Goal: Information Seeking & Learning: Learn about a topic

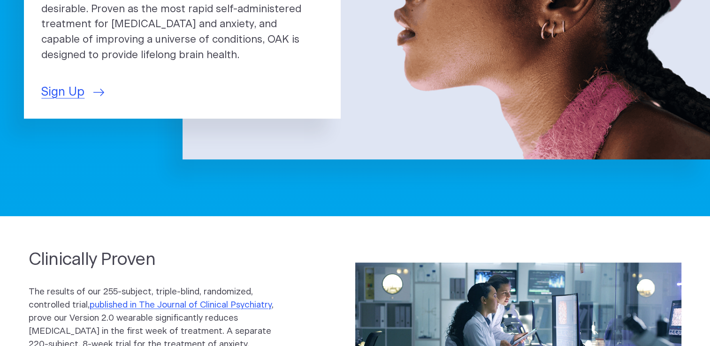
scroll to position [319, 0]
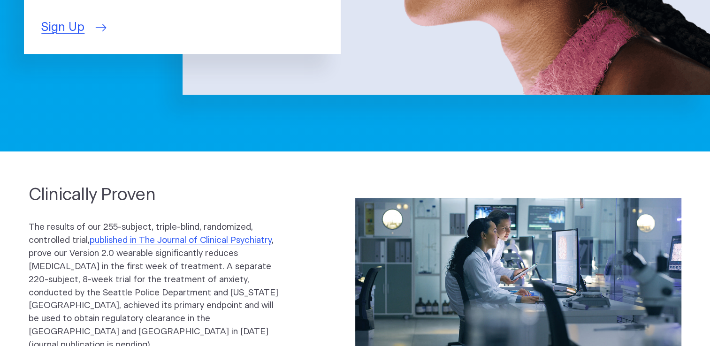
click at [50, 25] on span "Sign Up" at bounding box center [62, 28] width 43 height 18
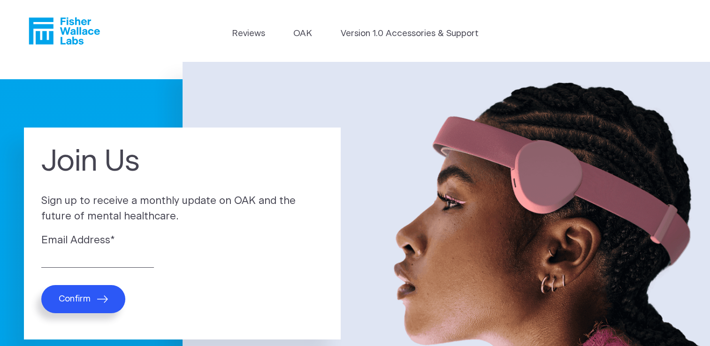
click at [94, 237] on label "Email Address *" at bounding box center [182, 240] width 282 height 15
click at [94, 253] on input "Email Address *" at bounding box center [97, 260] width 113 height 15
type input "a"
type input "dipti.aarjav@gmail.com"
click at [41, 285] on button "Confirm" at bounding box center [83, 299] width 84 height 28
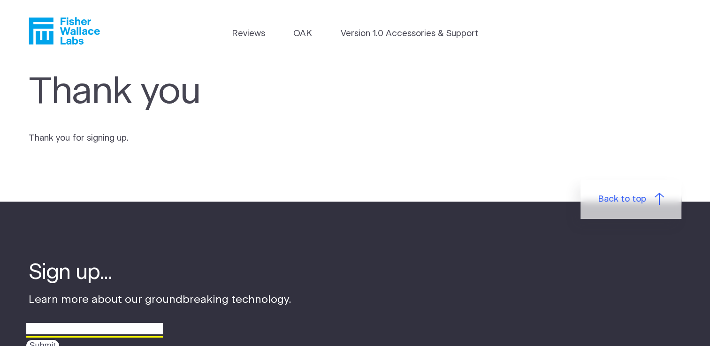
click at [67, 328] on input "email" at bounding box center [94, 329] width 136 height 15
type input "dipti.aarjav@gmail.com"
click at [26, 340] on input "Submit" at bounding box center [42, 346] width 33 height 12
click at [39, 346] on input "Submit" at bounding box center [42, 346] width 33 height 12
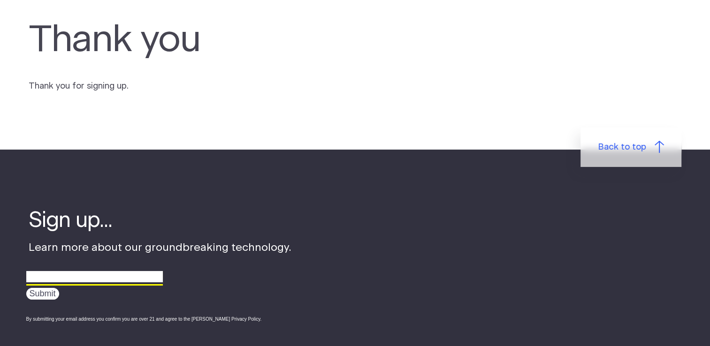
scroll to position [57, 0]
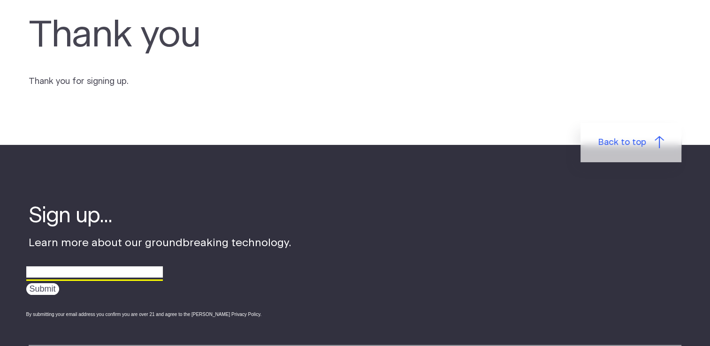
click at [142, 273] on input "email" at bounding box center [94, 272] width 136 height 15
type input "dipti.aarjav@gmail.com"
click at [40, 291] on input "Submit" at bounding box center [42, 289] width 33 height 12
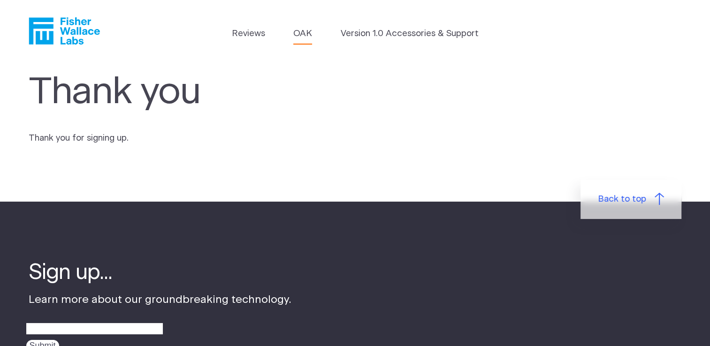
click at [299, 36] on link "OAK" at bounding box center [302, 33] width 19 height 13
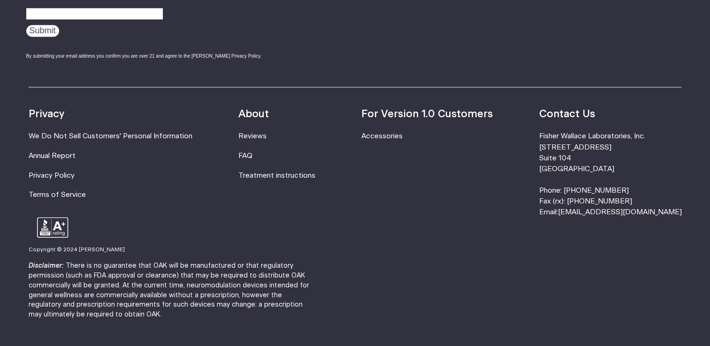
scroll to position [1707, 0]
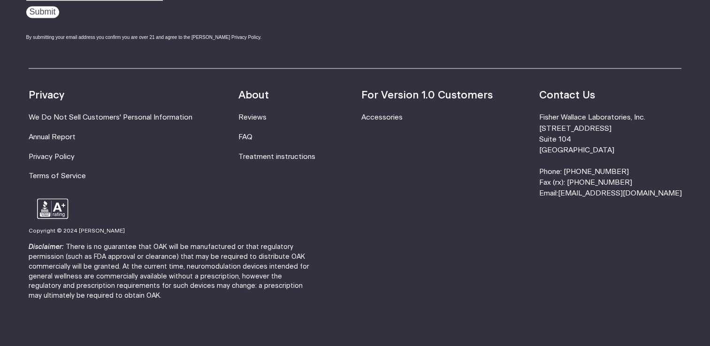
click at [265, 138] on li "FAQ" at bounding box center [276, 136] width 77 height 11
click at [252, 136] on link "FAQ" at bounding box center [245, 136] width 14 height 7
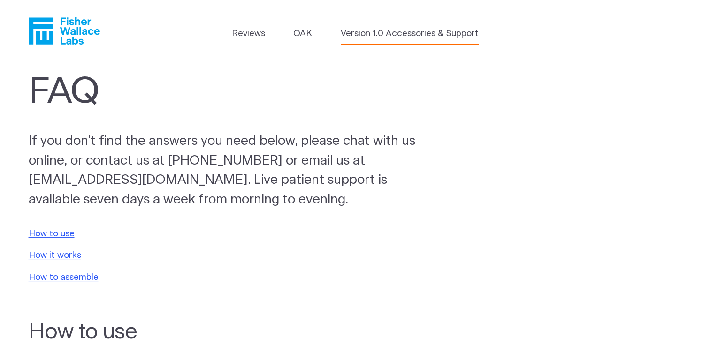
click at [380, 33] on link "Version 1.0 Accessories & Support" at bounding box center [410, 33] width 138 height 13
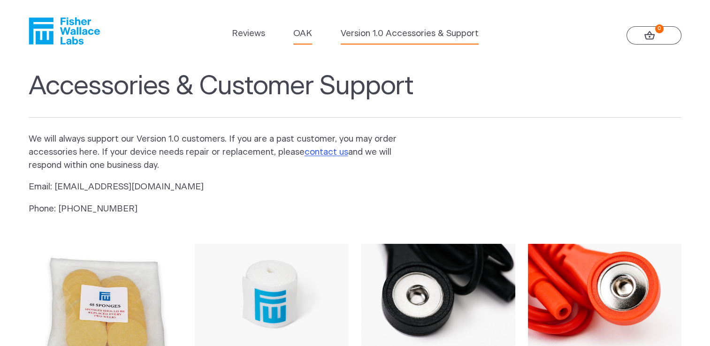
click at [308, 38] on link "OAK" at bounding box center [302, 33] width 19 height 13
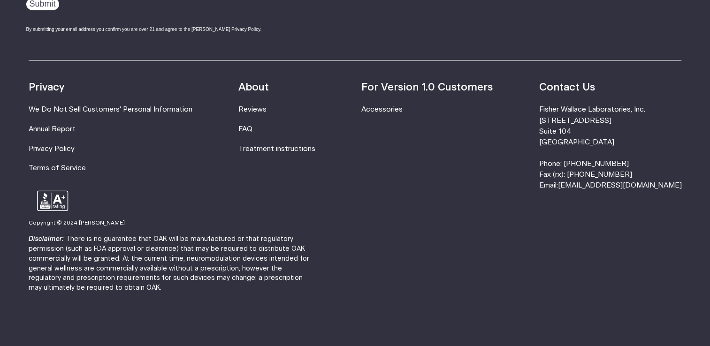
scroll to position [1726, 0]
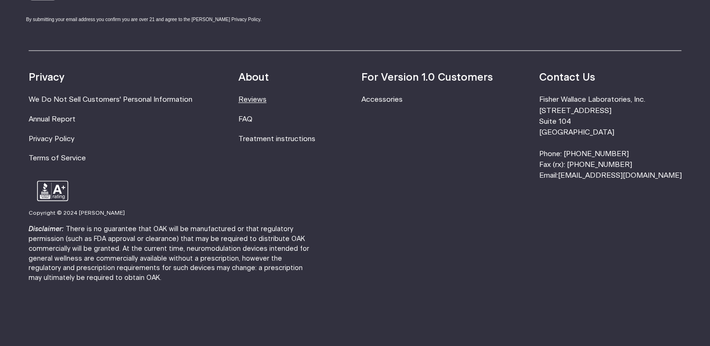
click at [258, 100] on link "Reviews" at bounding box center [252, 99] width 28 height 7
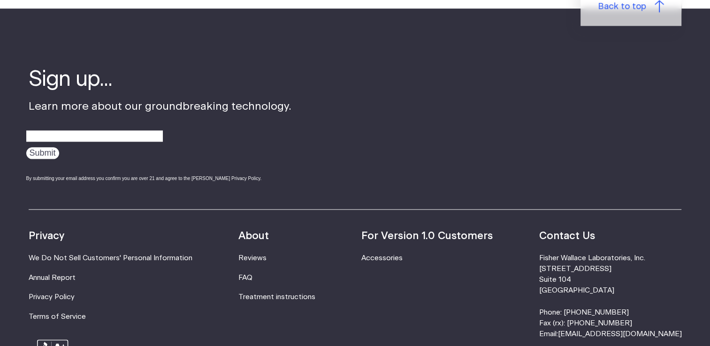
scroll to position [1163, 0]
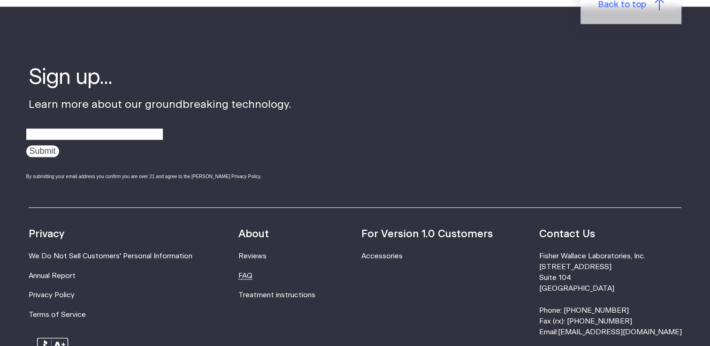
click at [252, 272] on link "FAQ" at bounding box center [245, 275] width 14 height 7
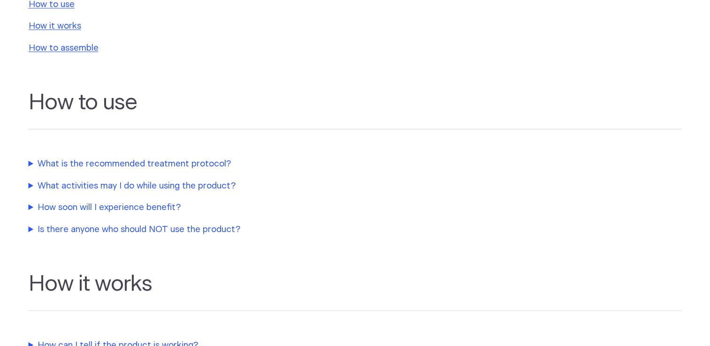
scroll to position [300, 0]
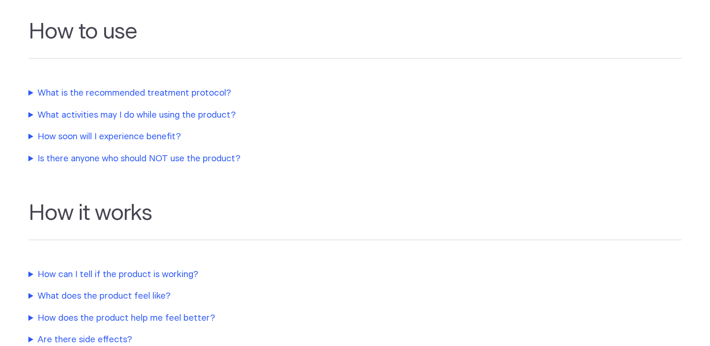
click at [211, 93] on summary "What is the recommended treatment protocol?" at bounding box center [226, 93] width 394 height 13
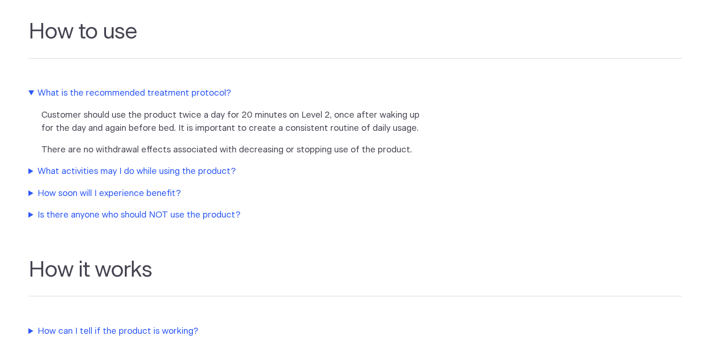
click at [198, 170] on summary "What activities may I do while using the product?" at bounding box center [226, 171] width 394 height 13
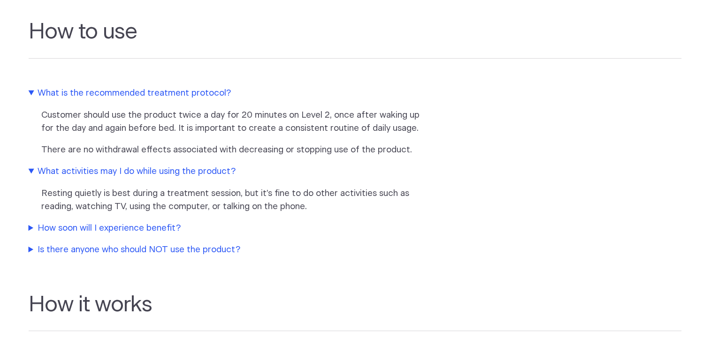
click at [171, 234] on summary "How soon will I experience benefit?" at bounding box center [226, 228] width 394 height 13
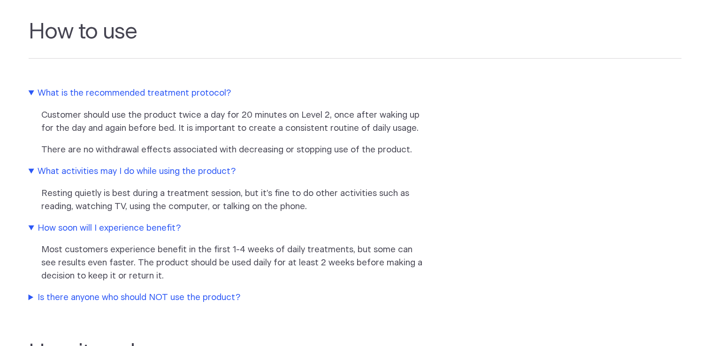
click at [169, 295] on summary "Is there anyone who should NOT use the product?" at bounding box center [226, 297] width 394 height 13
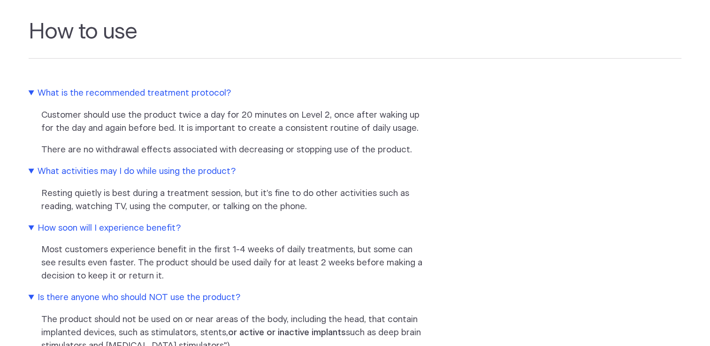
click at [167, 93] on summary "What is the recommended treatment protocol?" at bounding box center [226, 93] width 394 height 13
